Goal: Subscribe to service/newsletter

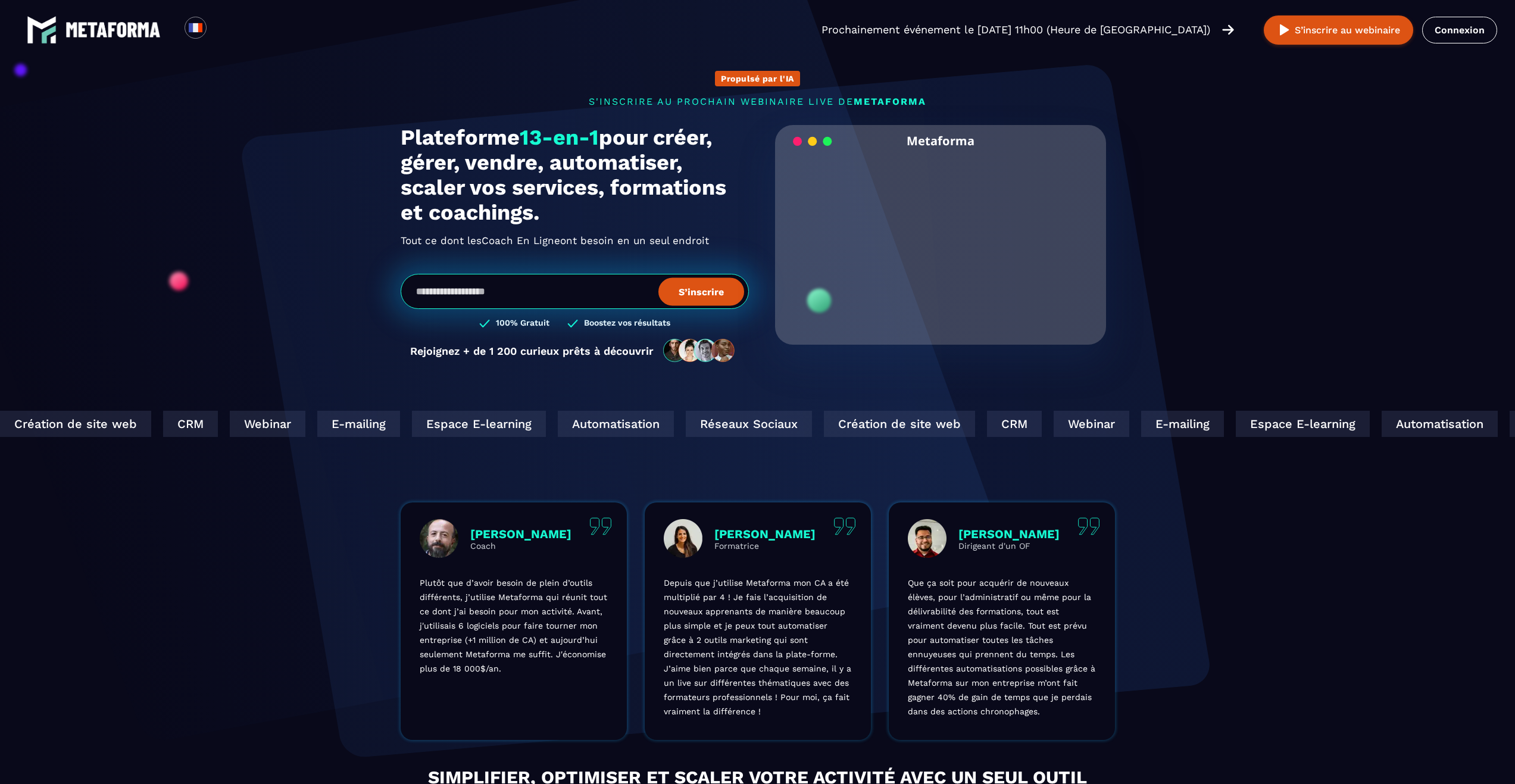
click at [1191, 375] on section "Propulsé par l'IA s'inscrire au prochain webinaire live de METAFORMA Prochainem…" at bounding box center [757, 382] width 1515 height 763
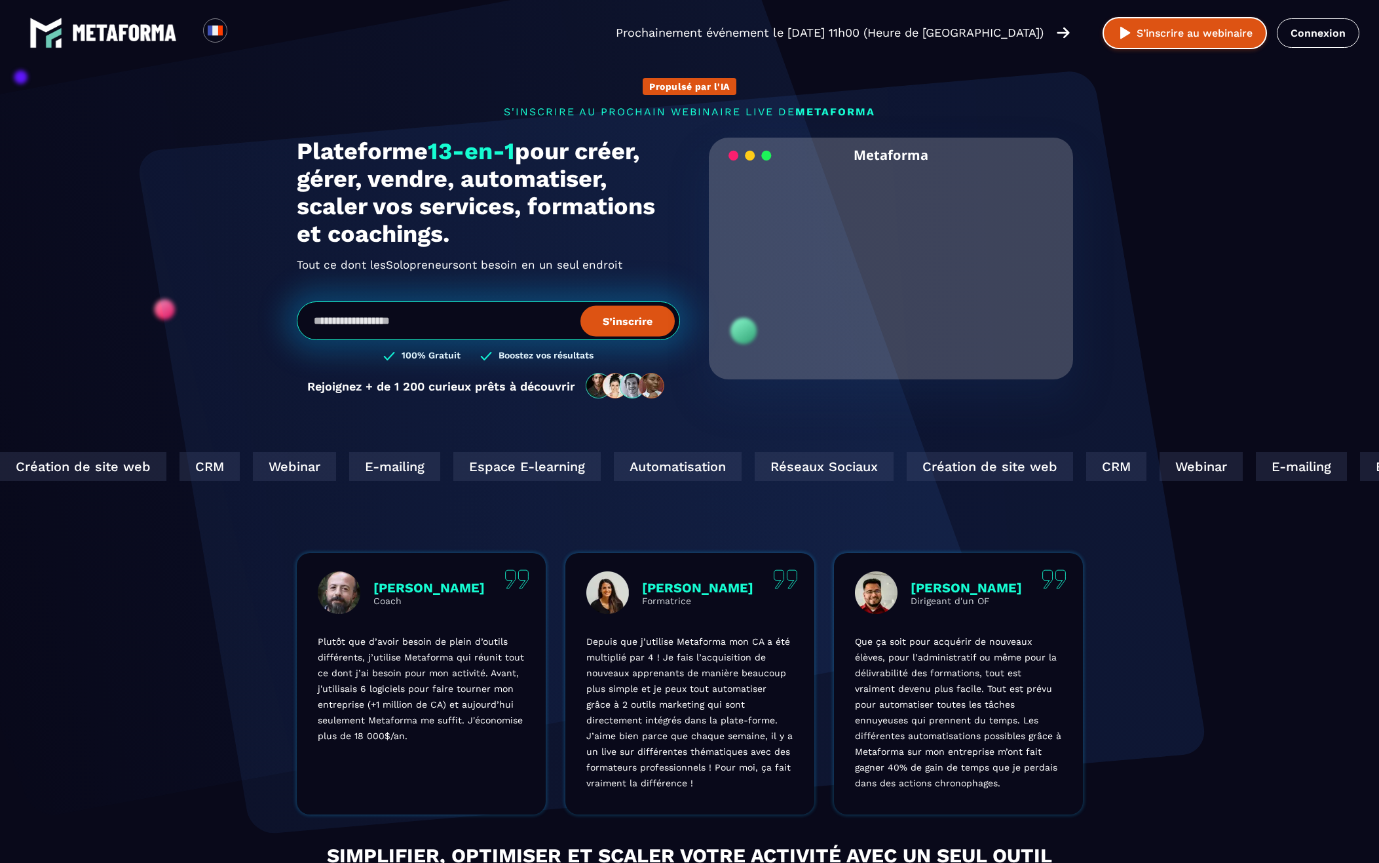
click at [1154, 33] on button "S’inscrire au webinaire" at bounding box center [1185, 33] width 164 height 32
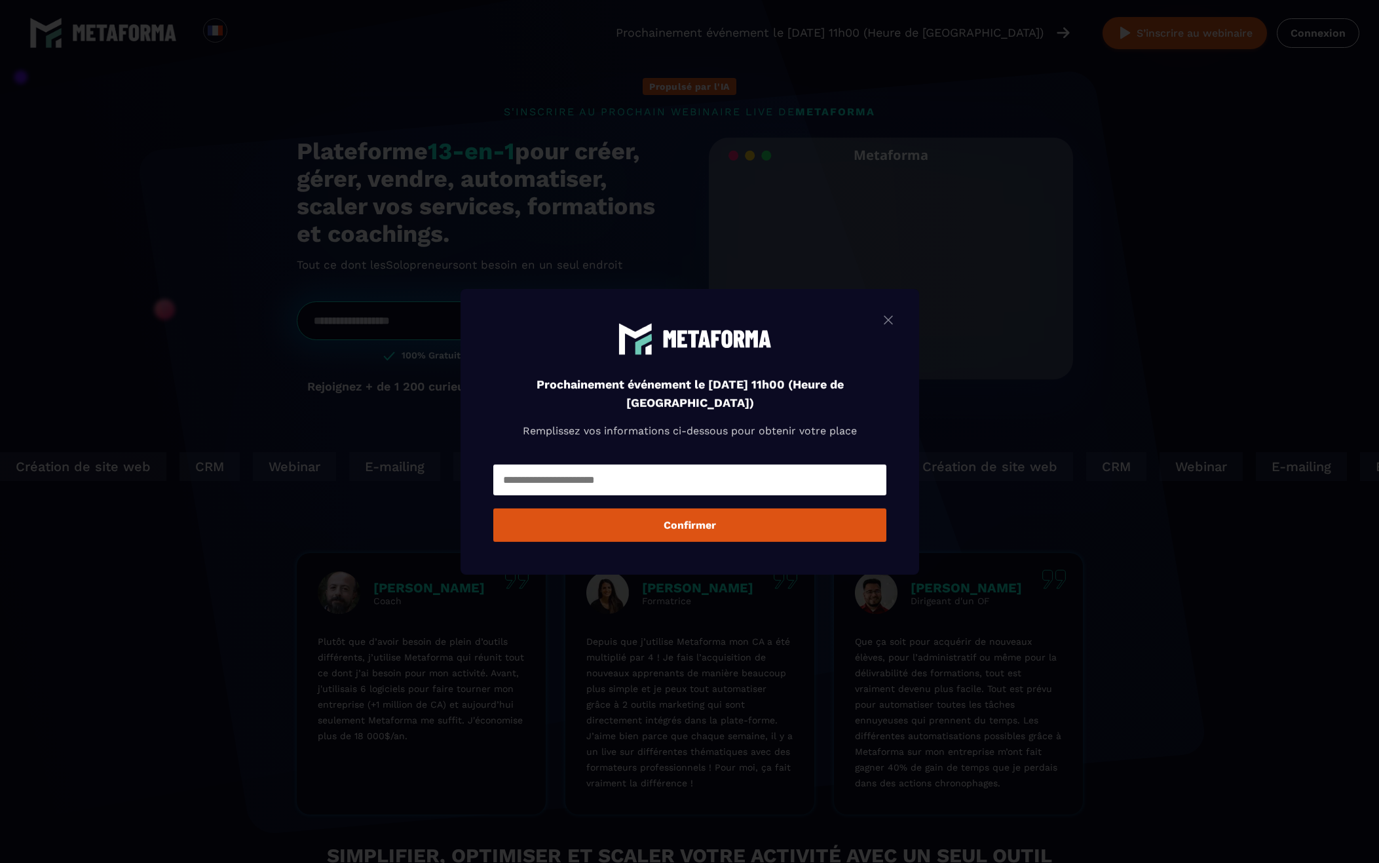
click at [1138, 233] on div "Modal window" at bounding box center [689, 431] width 1379 height 863
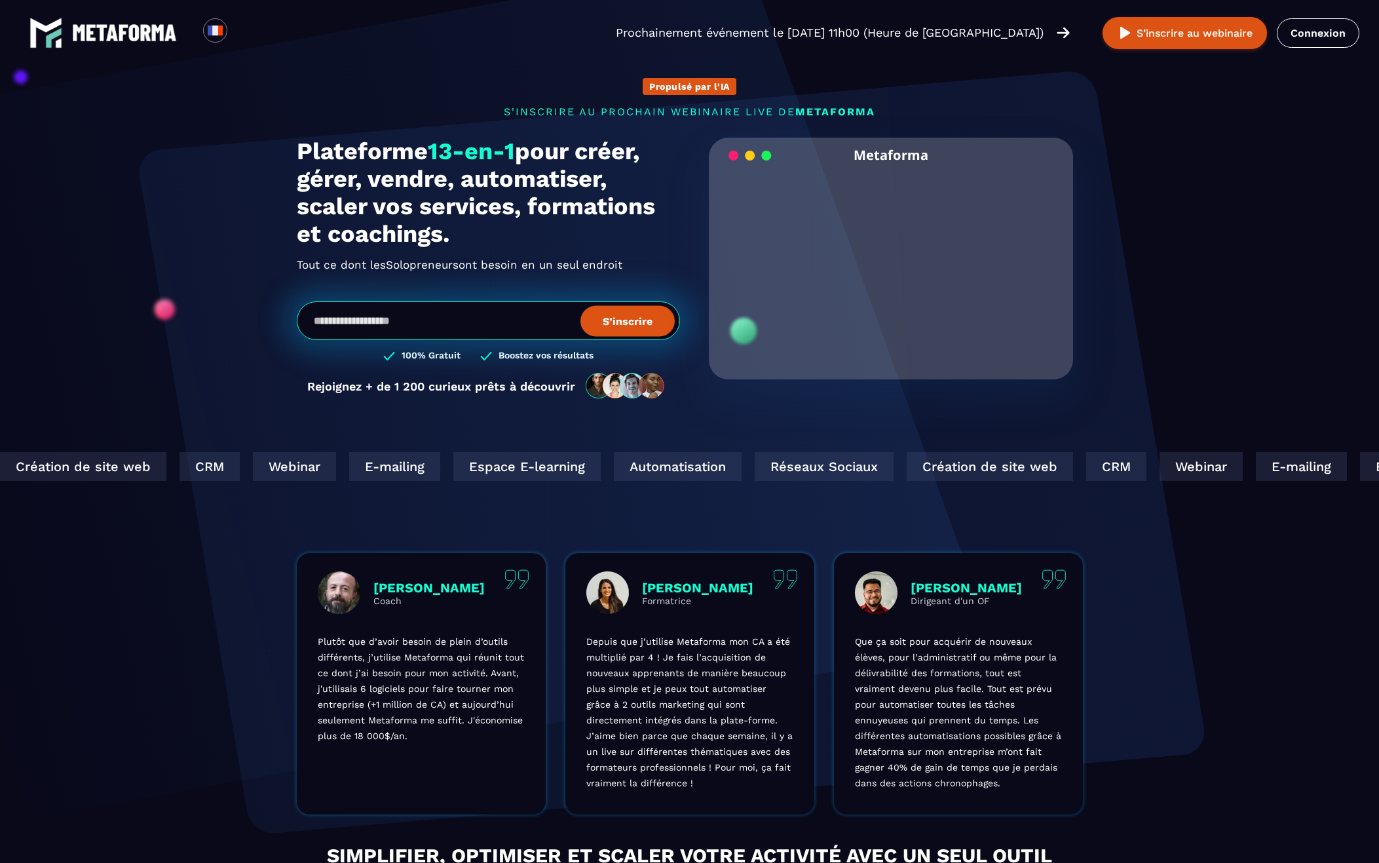
click at [1138, 233] on div "Modal window" at bounding box center [689, 365] width 1379 height 863
